Goal: Navigation & Orientation: Find specific page/section

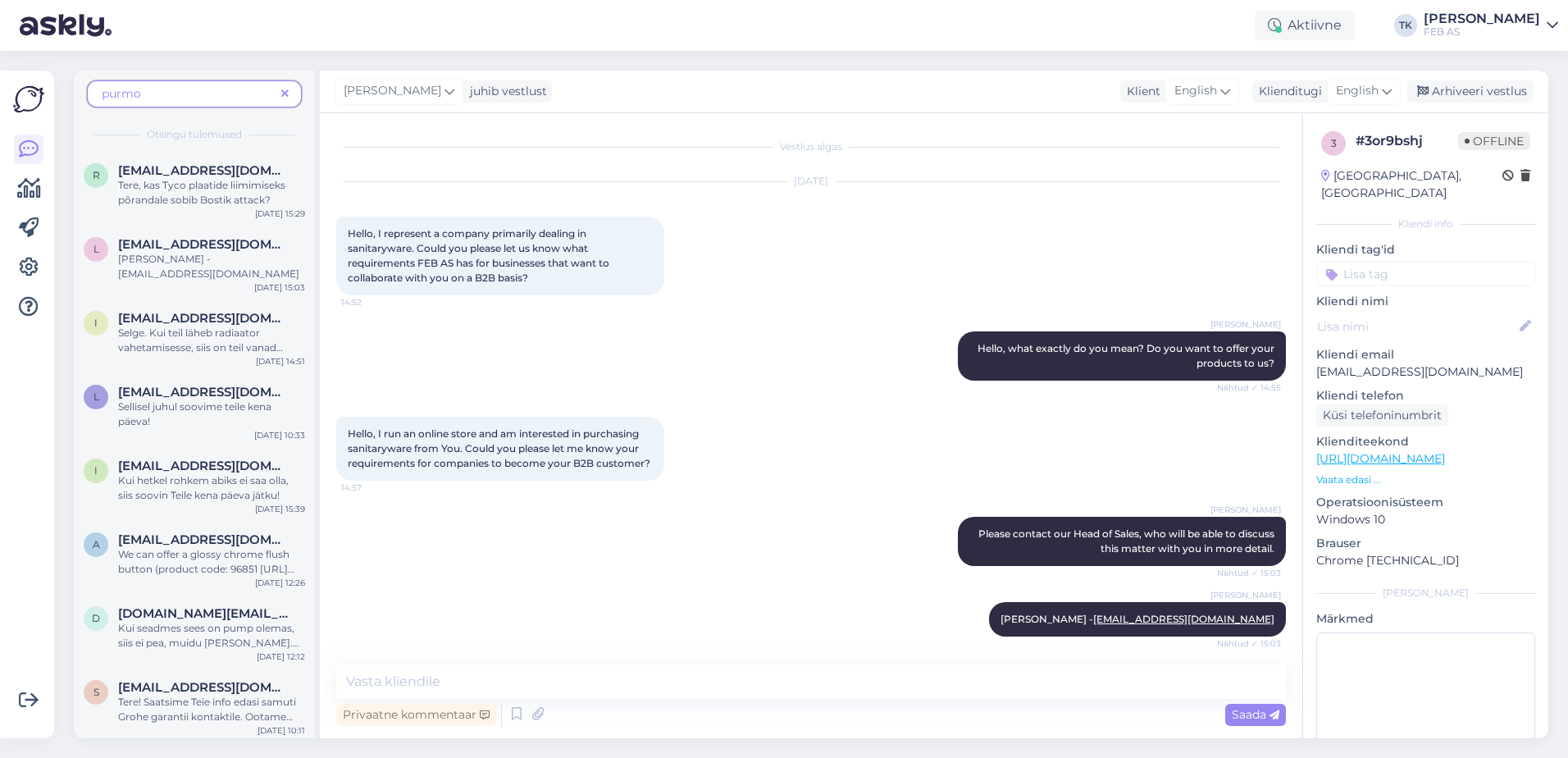
scroll to position [4, 0]
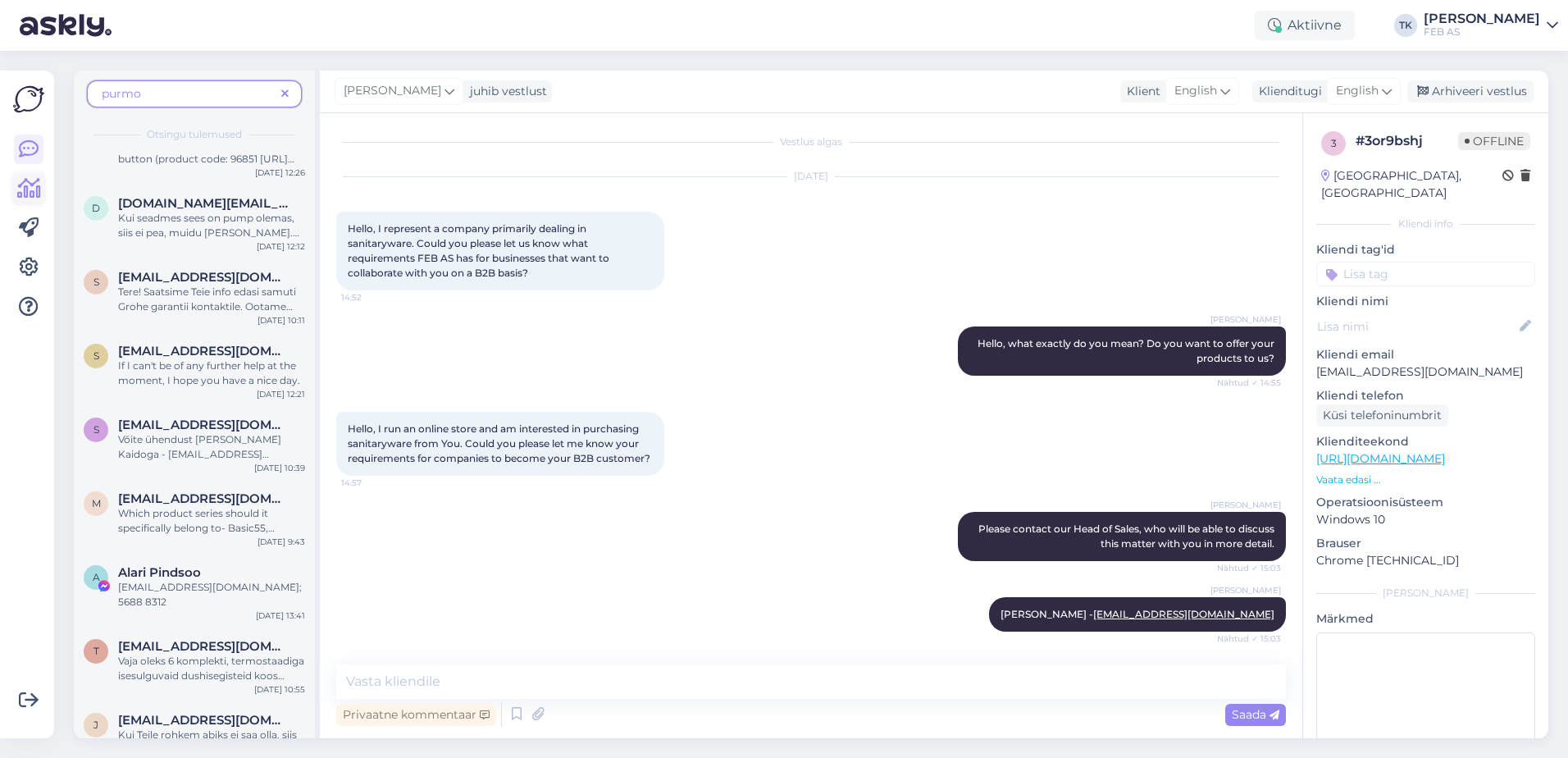
click at [35, 186] on icon at bounding box center [29, 188] width 24 height 20
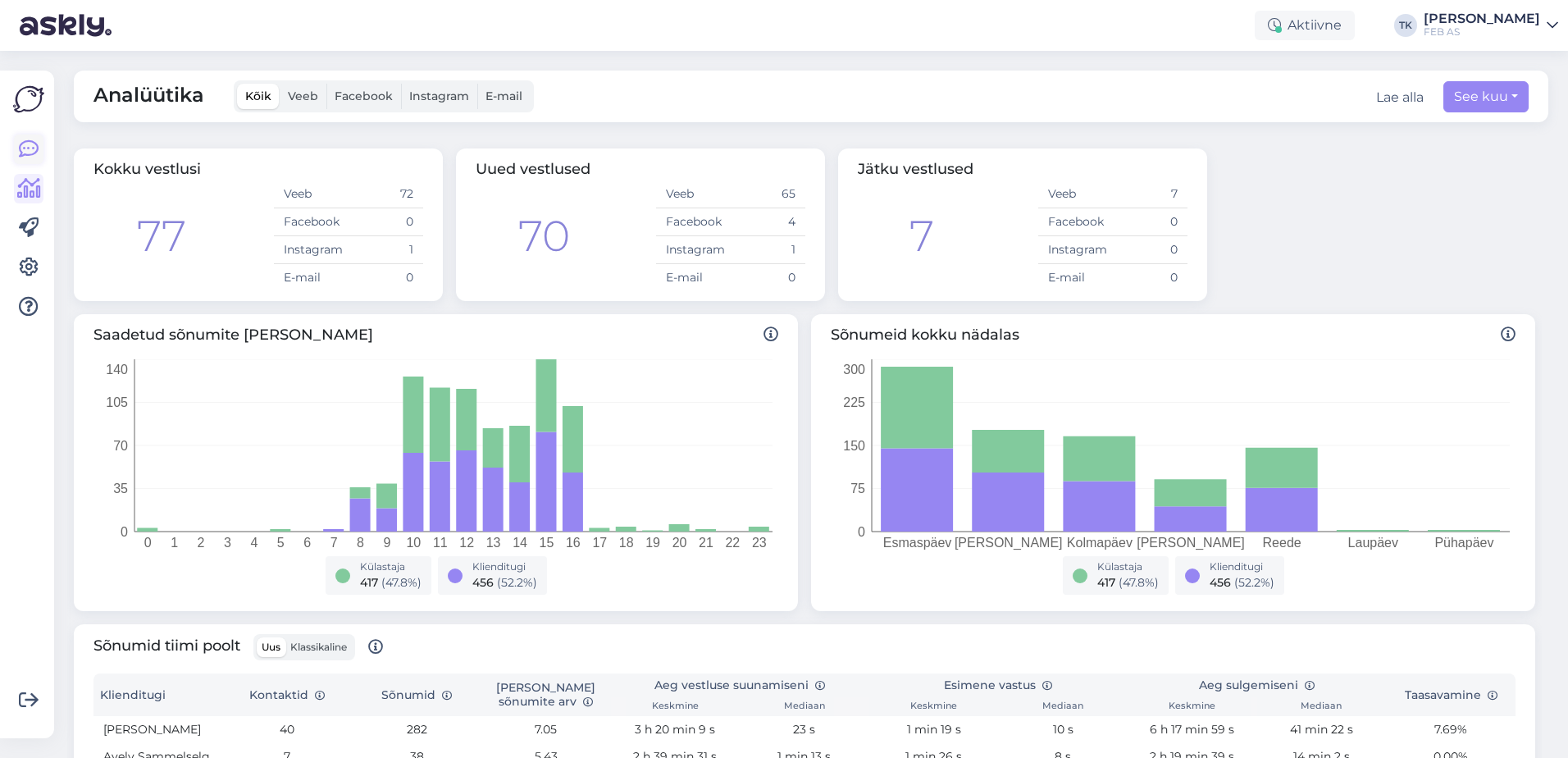
click at [28, 137] on link at bounding box center [29, 149] width 30 height 30
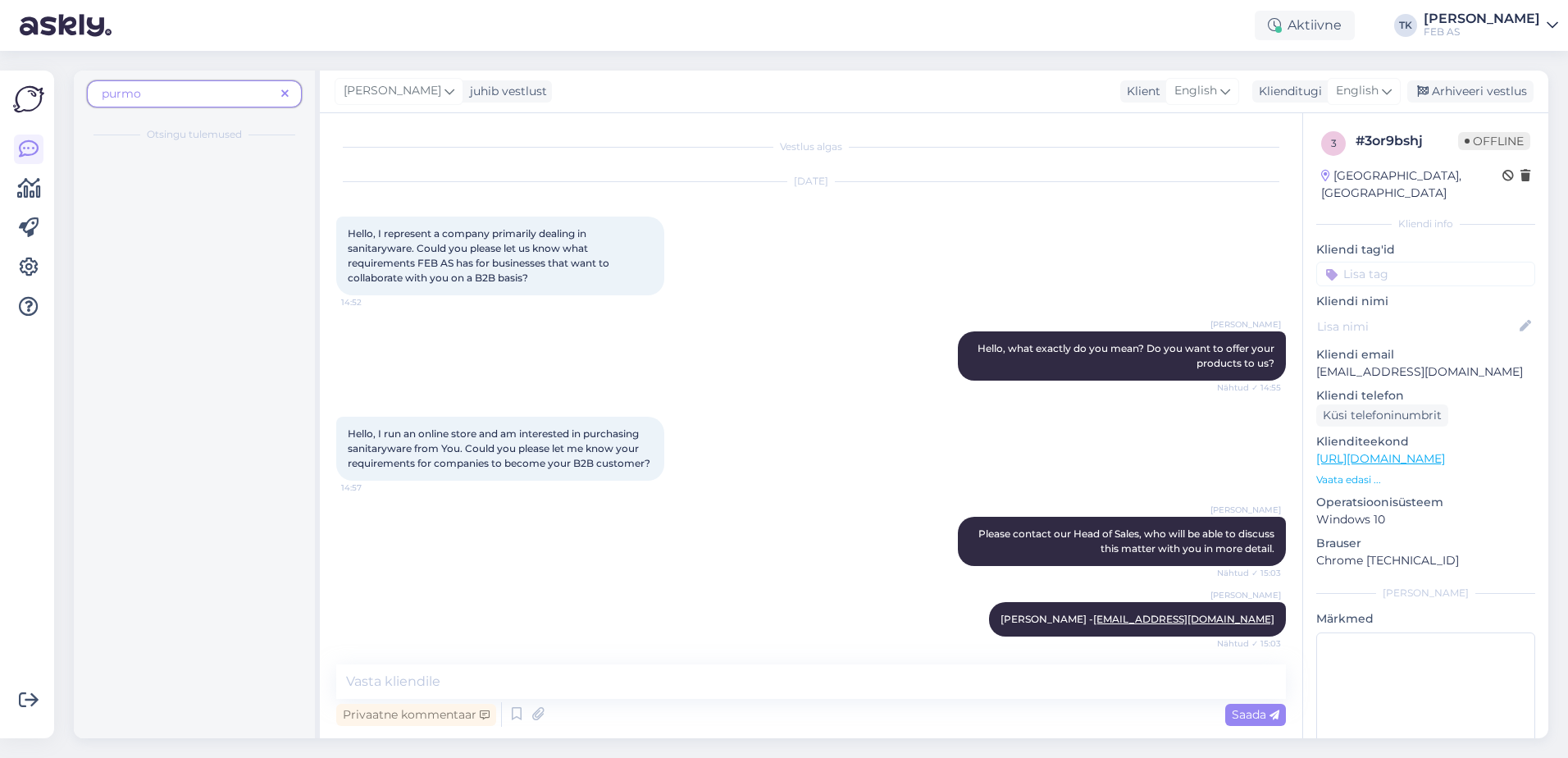
scroll to position [4, 0]
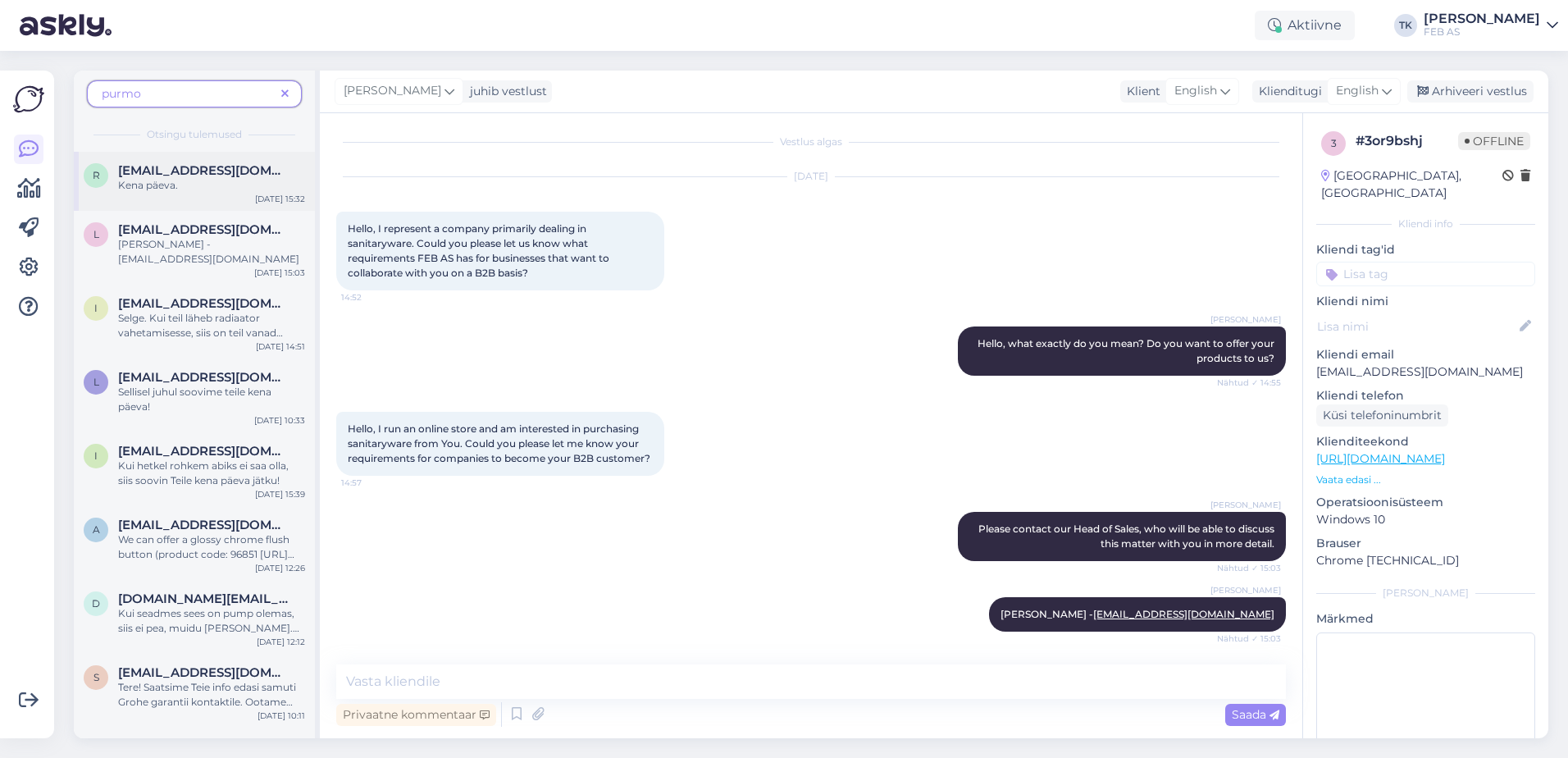
click at [197, 190] on div "Kena päeva." at bounding box center [212, 185] width 187 height 14
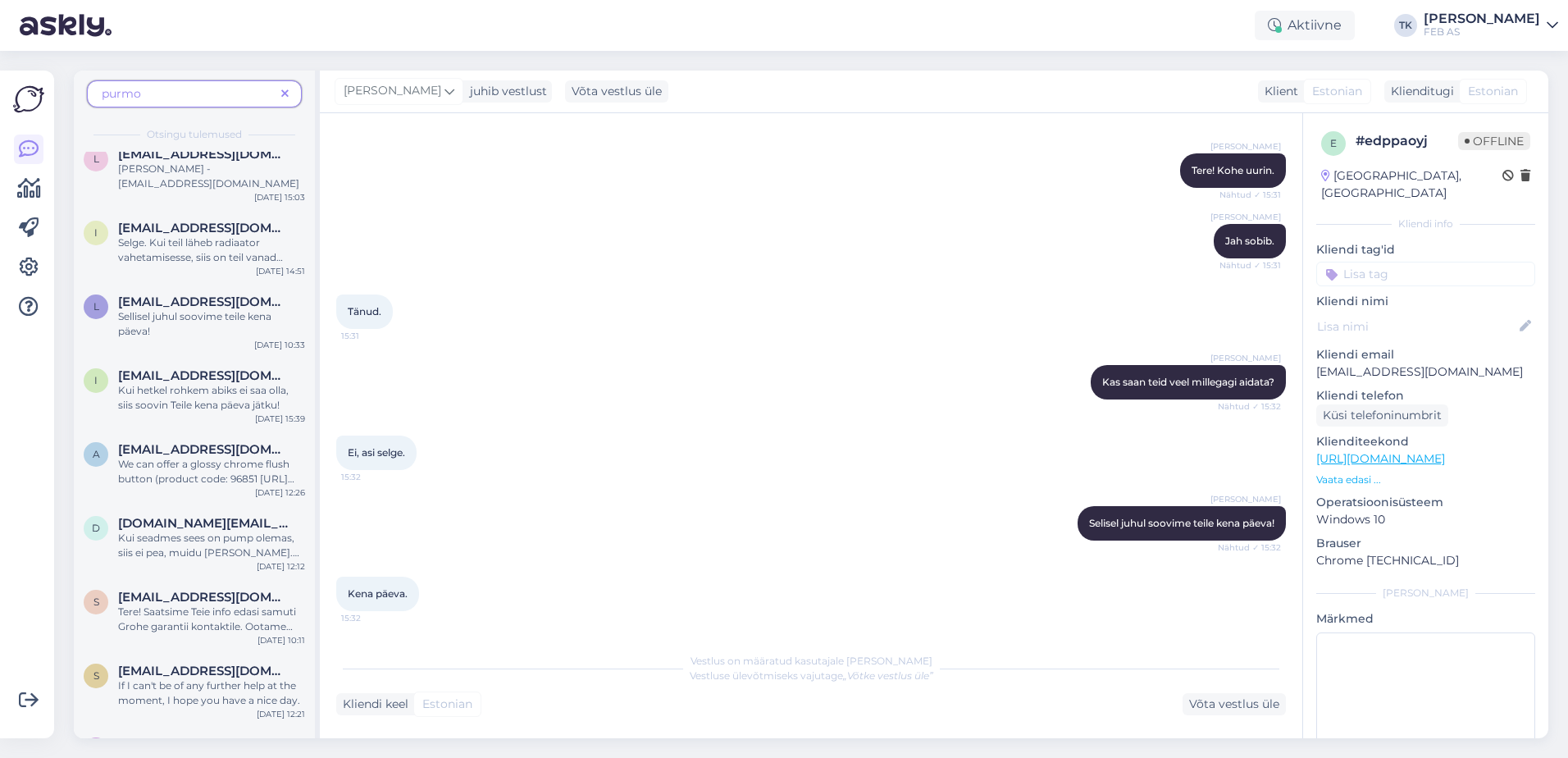
scroll to position [82, 0]
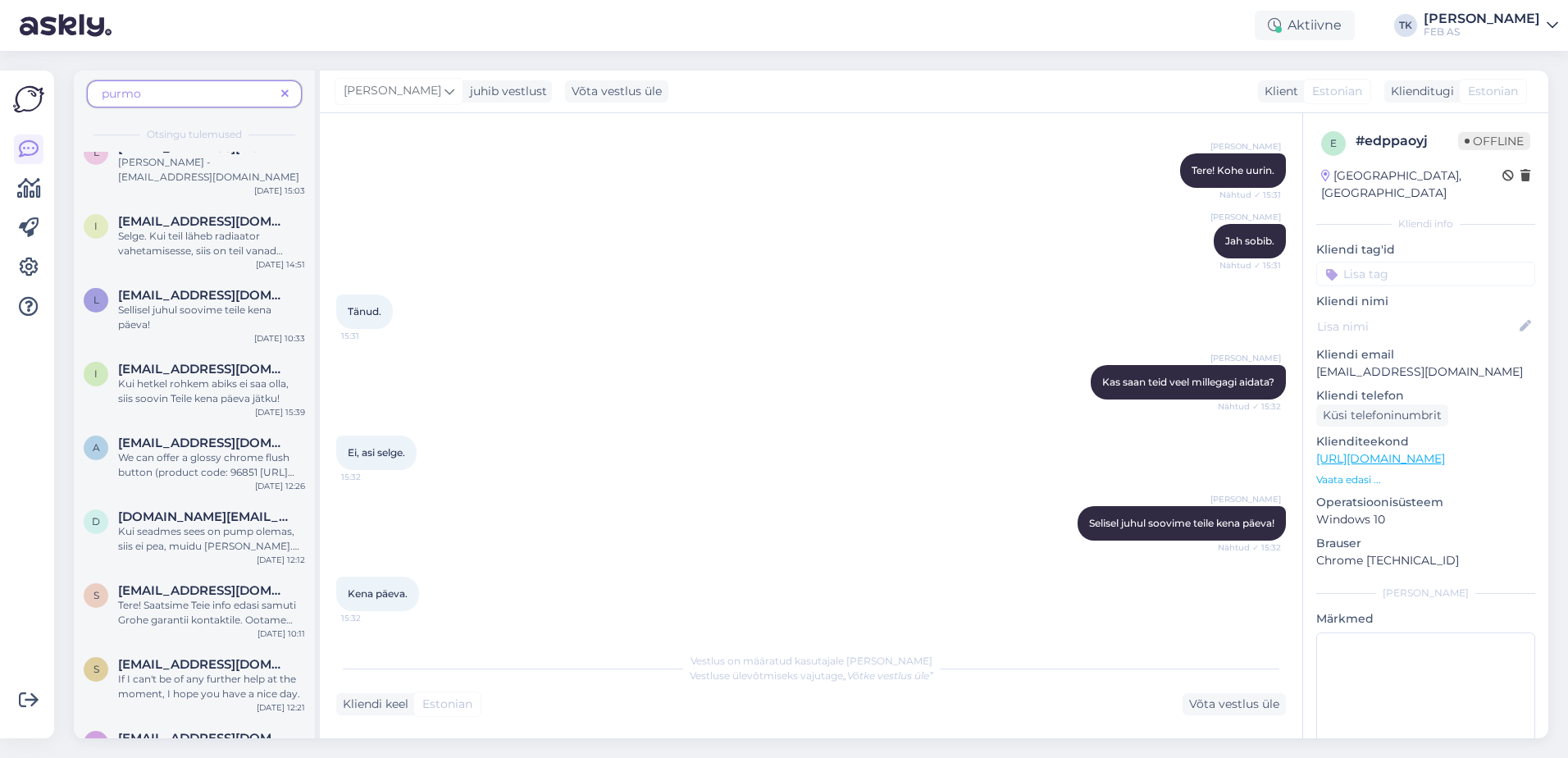
click at [289, 94] on span at bounding box center [285, 93] width 21 height 17
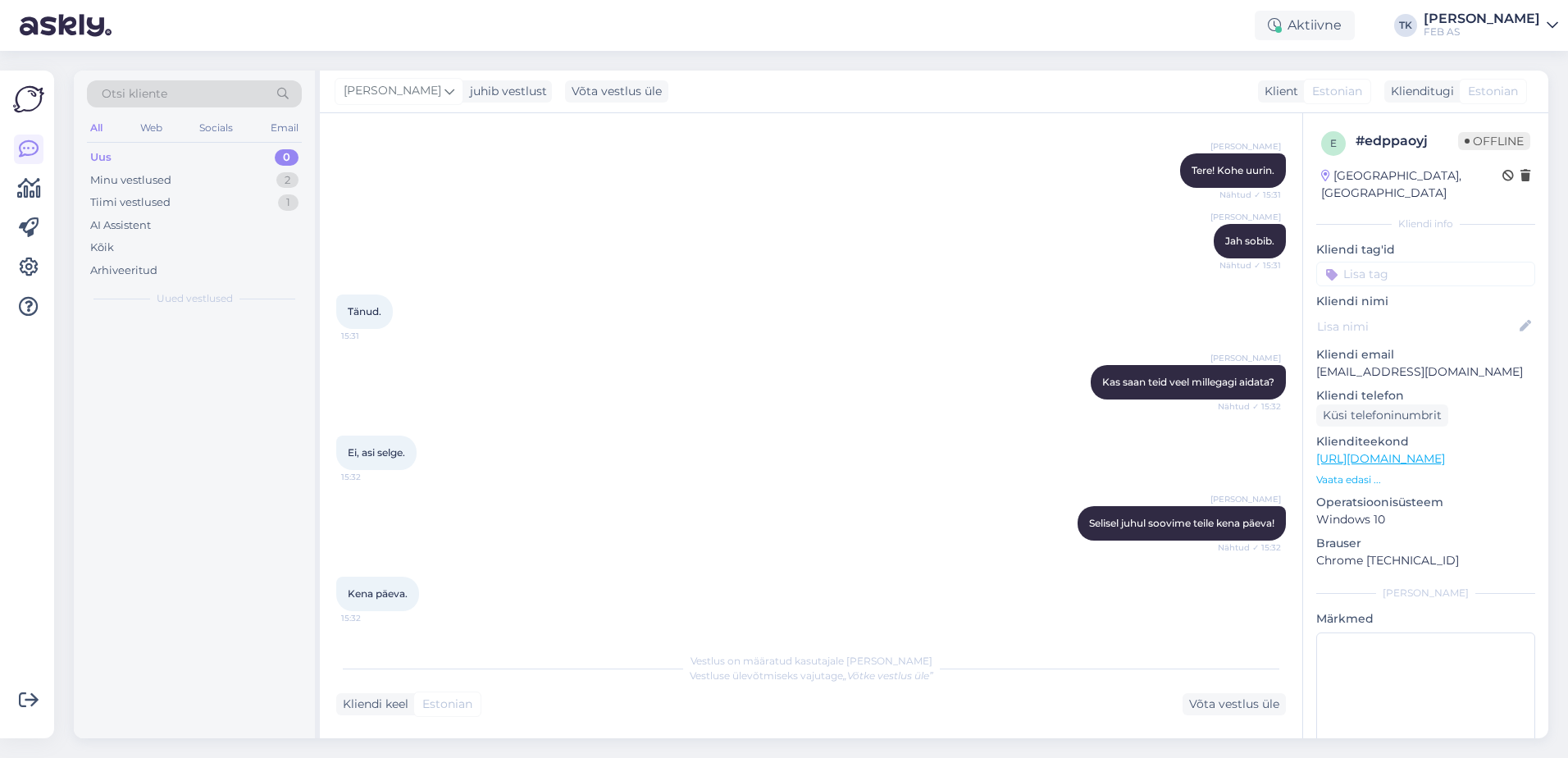
scroll to position [0, 0]
click at [187, 185] on div "Minu vestlused 2" at bounding box center [194, 180] width 215 height 23
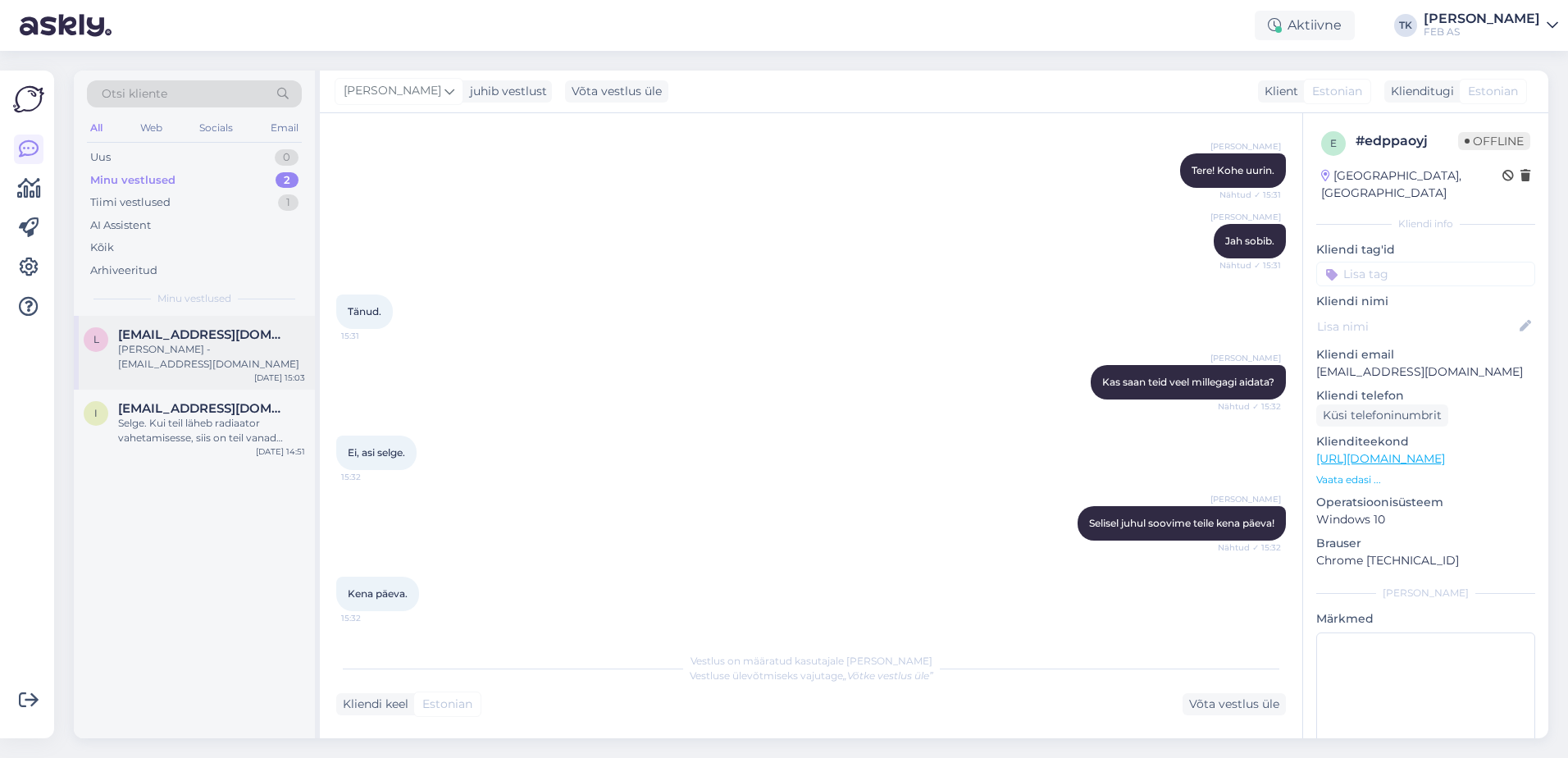
click at [185, 340] on span "[EMAIL_ADDRESS][DOMAIN_NAME]" at bounding box center [204, 335] width 171 height 14
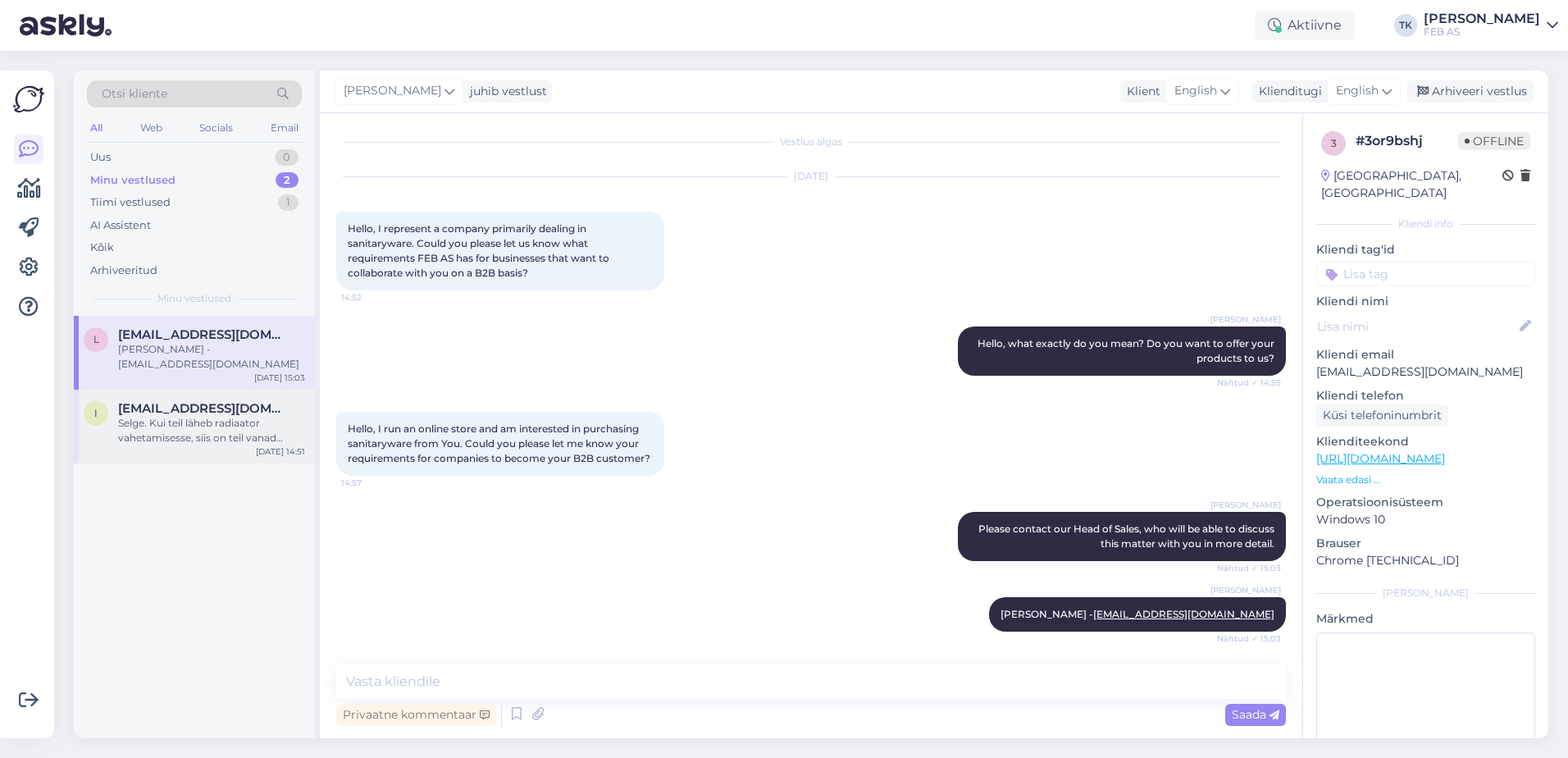
click at [204, 419] on div "Selge. Kui teil läheb radiaator vahetamisesse, siis on teil vanad radiaatori mõ…" at bounding box center [212, 430] width 187 height 30
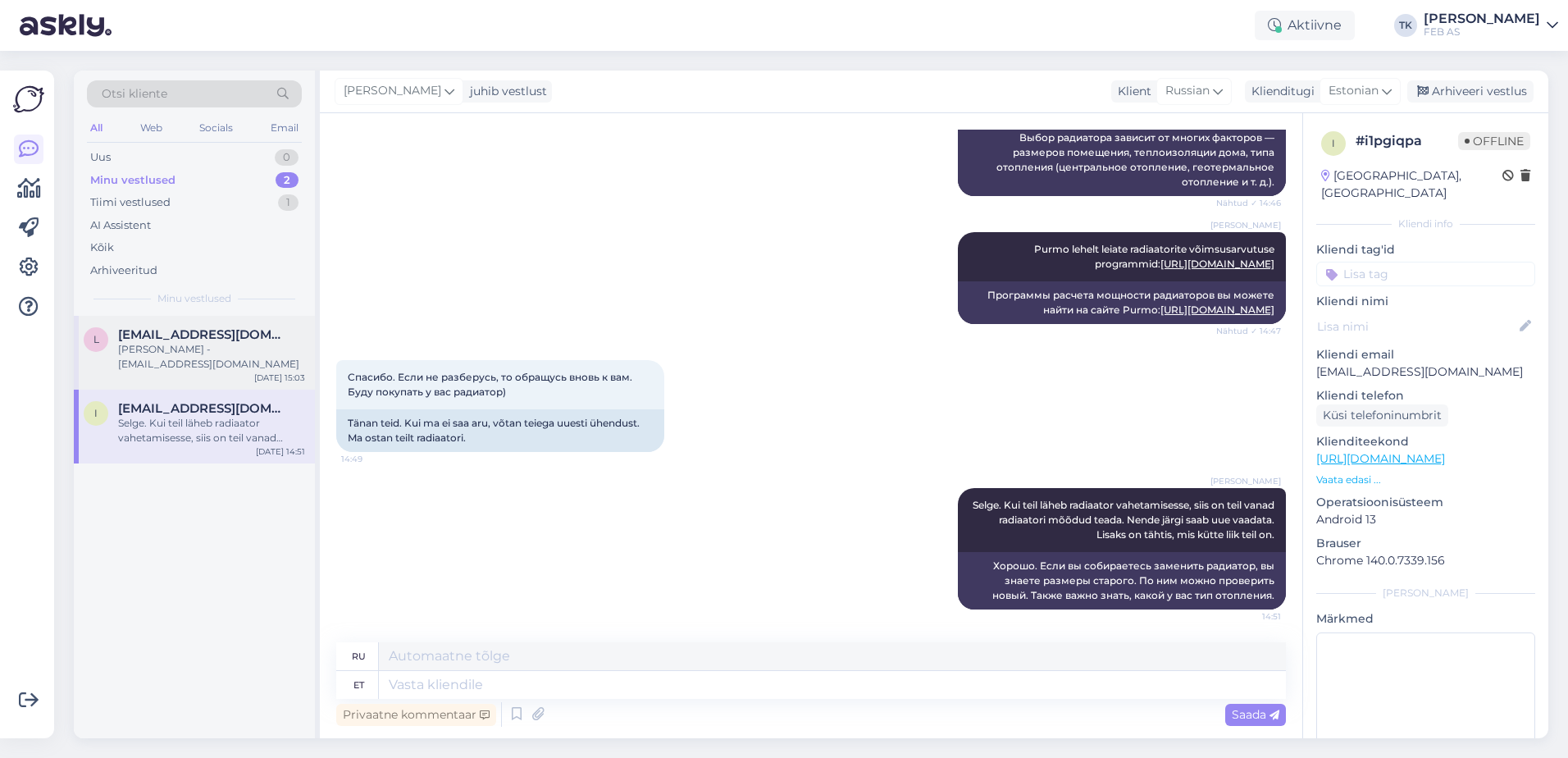
click at [201, 332] on span "[EMAIL_ADDRESS][DOMAIN_NAME]" at bounding box center [204, 335] width 171 height 14
